Goal: Communication & Community: Participate in discussion

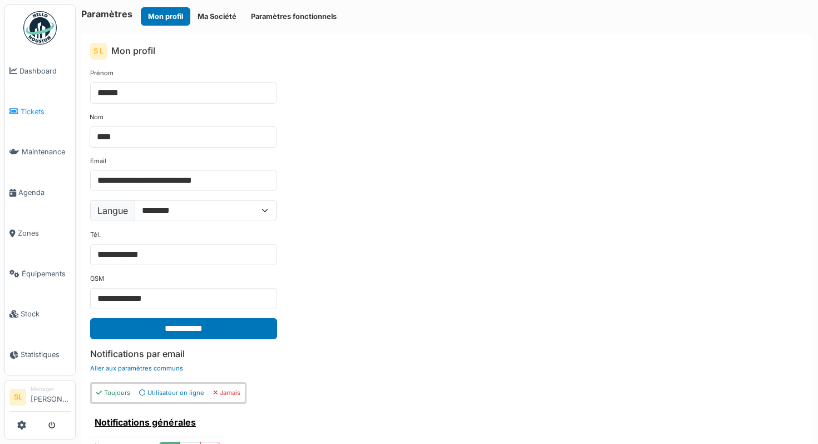
click at [36, 106] on span "Tickets" at bounding box center [46, 111] width 50 height 11
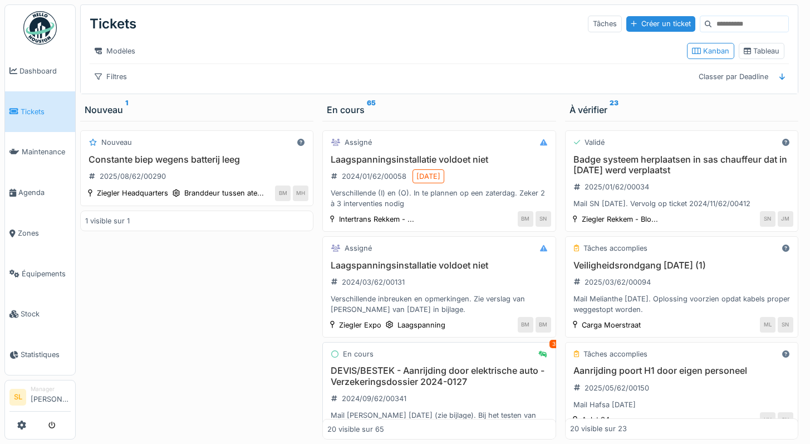
scroll to position [152, 0]
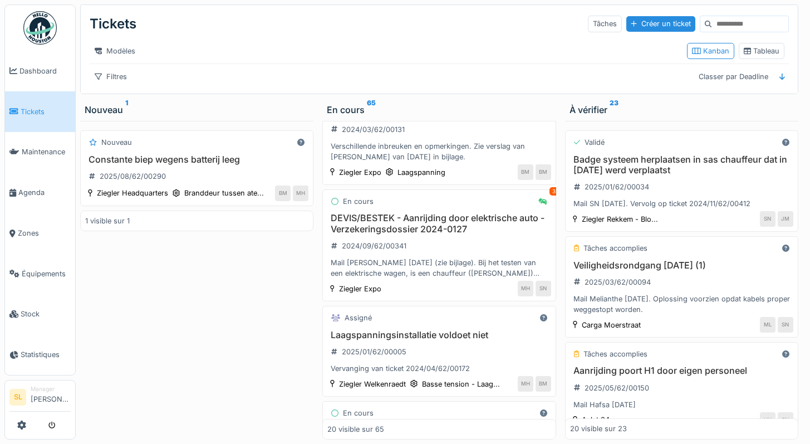
click at [714, 24] on input at bounding box center [749, 24] width 77 height 16
type input "**********"
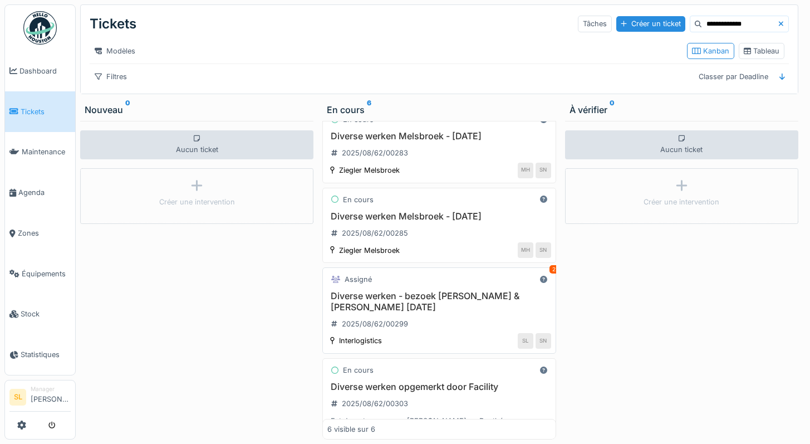
click at [431, 312] on h3 "Diverse werken - bezoek Marc & Samuel 07.08.2025" at bounding box center [438, 301] width 223 height 21
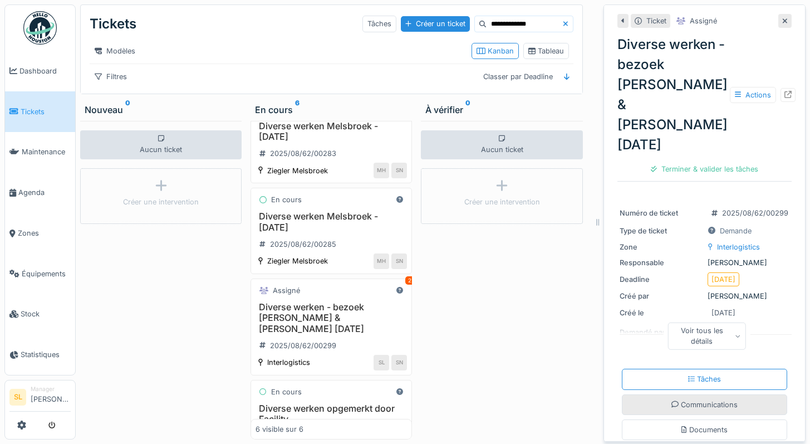
click at [687, 399] on div "Communications" at bounding box center [704, 404] width 66 height 11
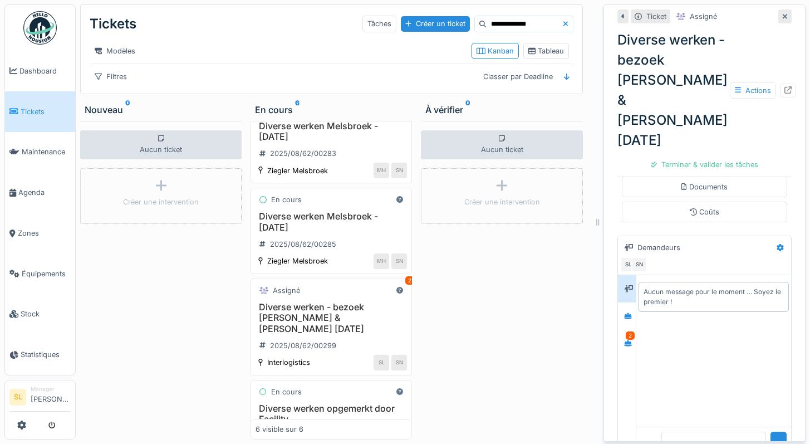
scroll to position [262, 0]
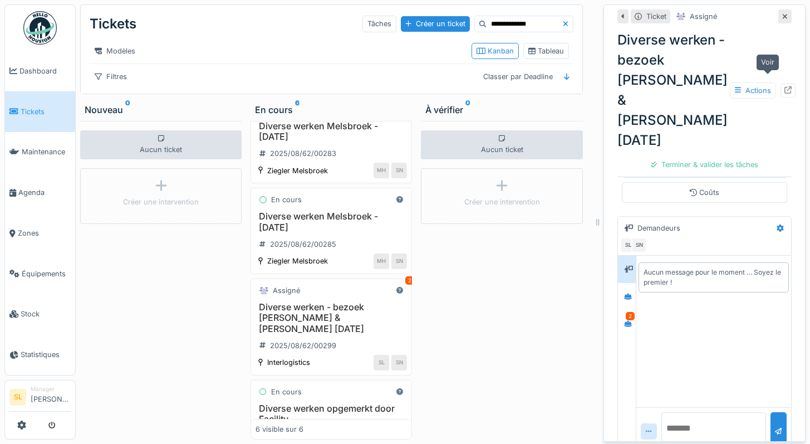
click at [784, 86] on icon at bounding box center [787, 89] width 7 height 7
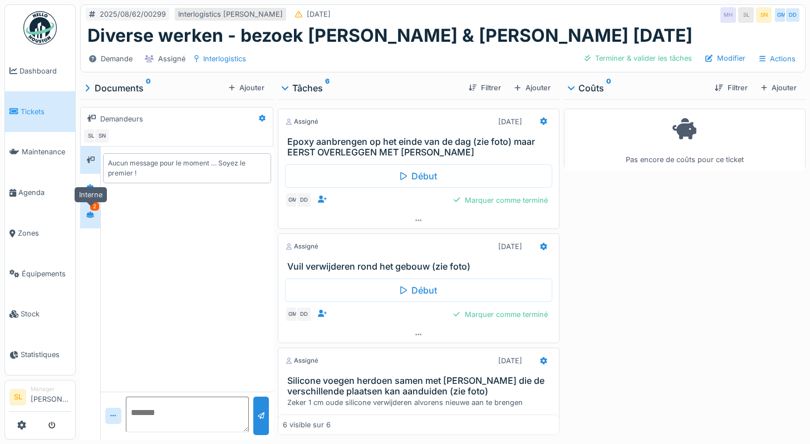
click at [94, 217] on icon at bounding box center [90, 214] width 8 height 7
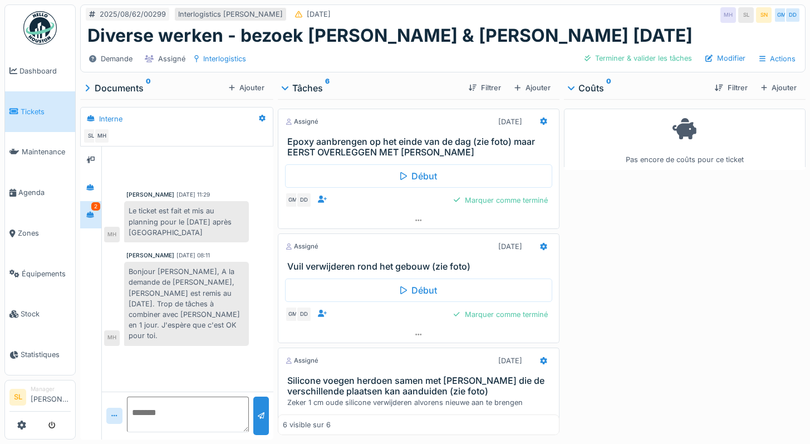
click at [168, 405] on textarea at bounding box center [187, 414] width 121 height 36
type textarea "**********"
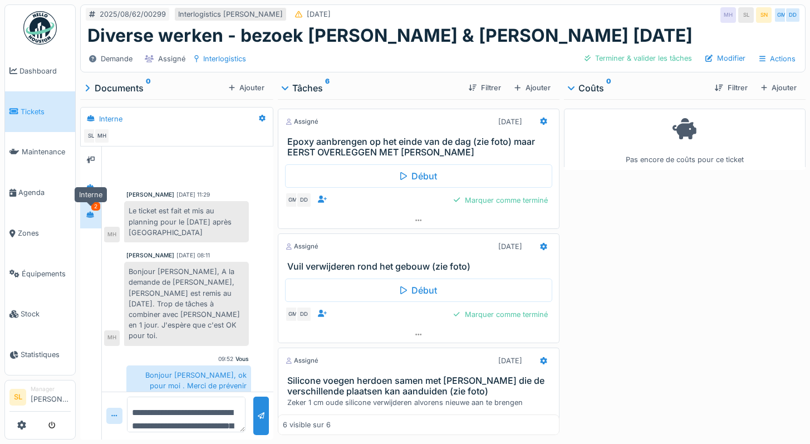
click at [87, 211] on icon at bounding box center [90, 214] width 8 height 7
click at [92, 184] on icon at bounding box center [90, 187] width 8 height 6
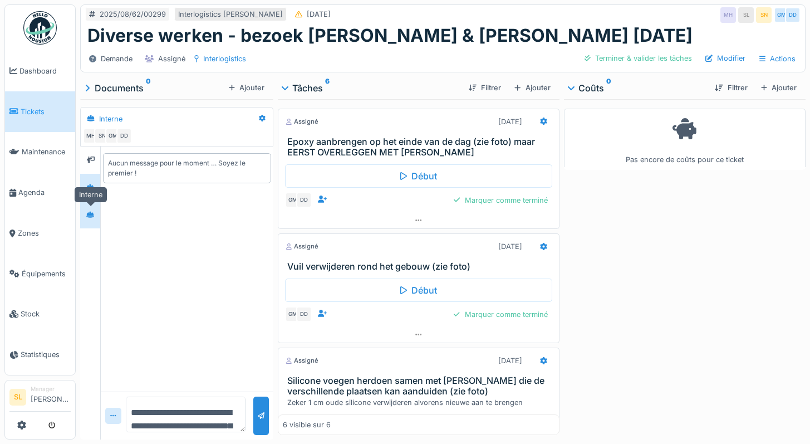
click at [94, 211] on icon at bounding box center [90, 214] width 8 height 6
